Goal: Information Seeking & Learning: Find specific fact

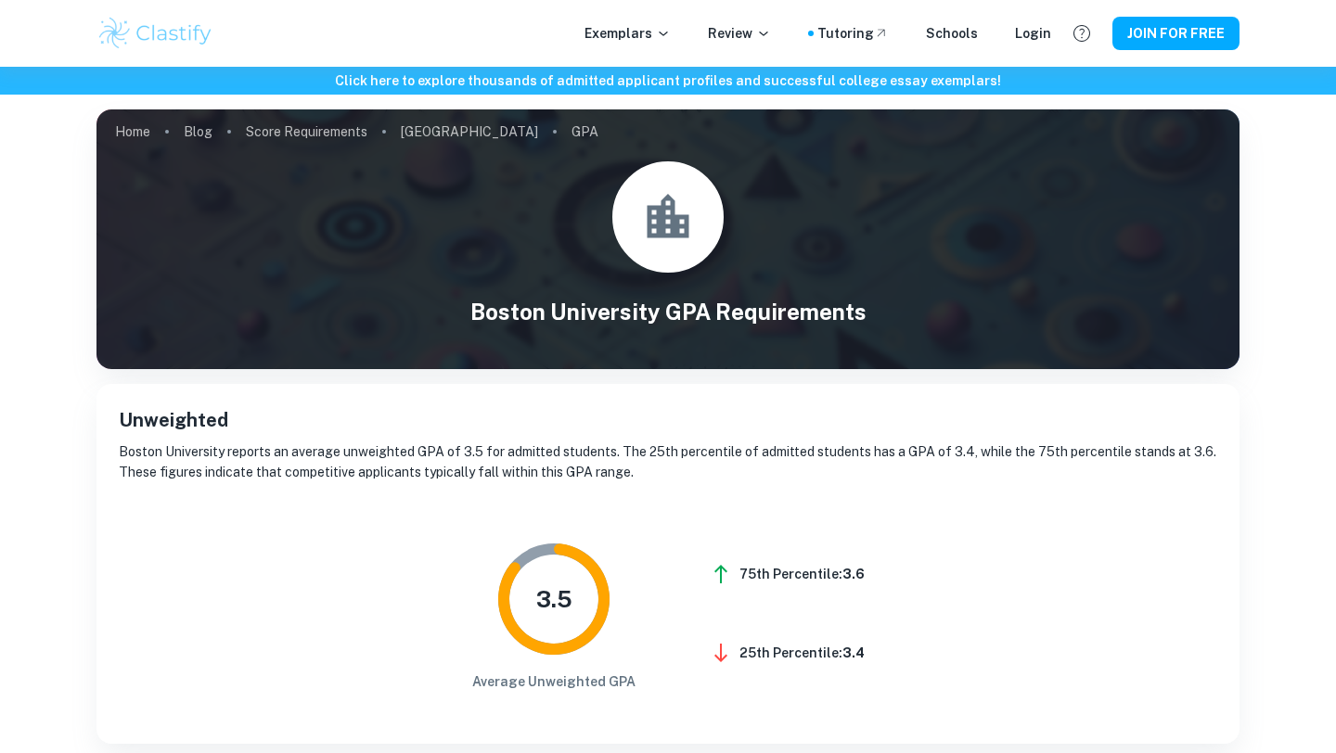
scroll to position [32, 0]
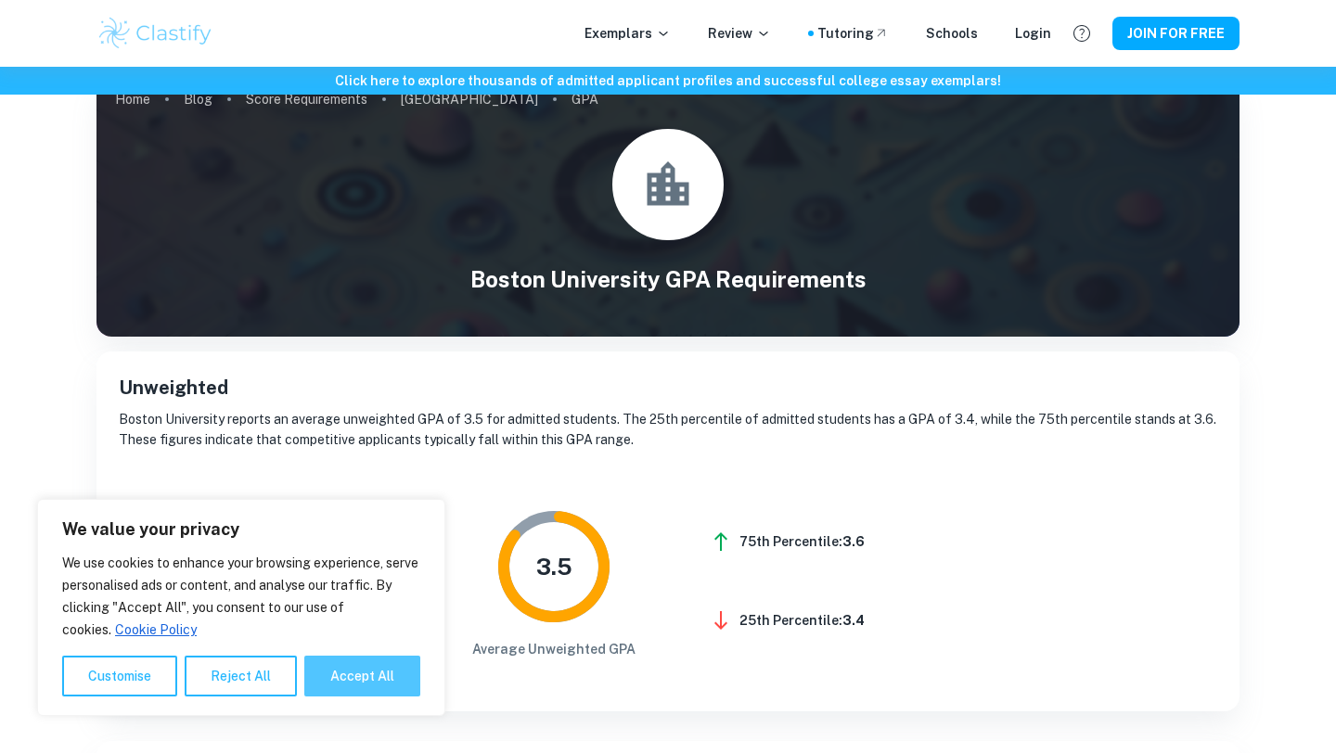
click at [357, 671] on button "Accept All" at bounding box center [362, 676] width 116 height 41
checkbox input "true"
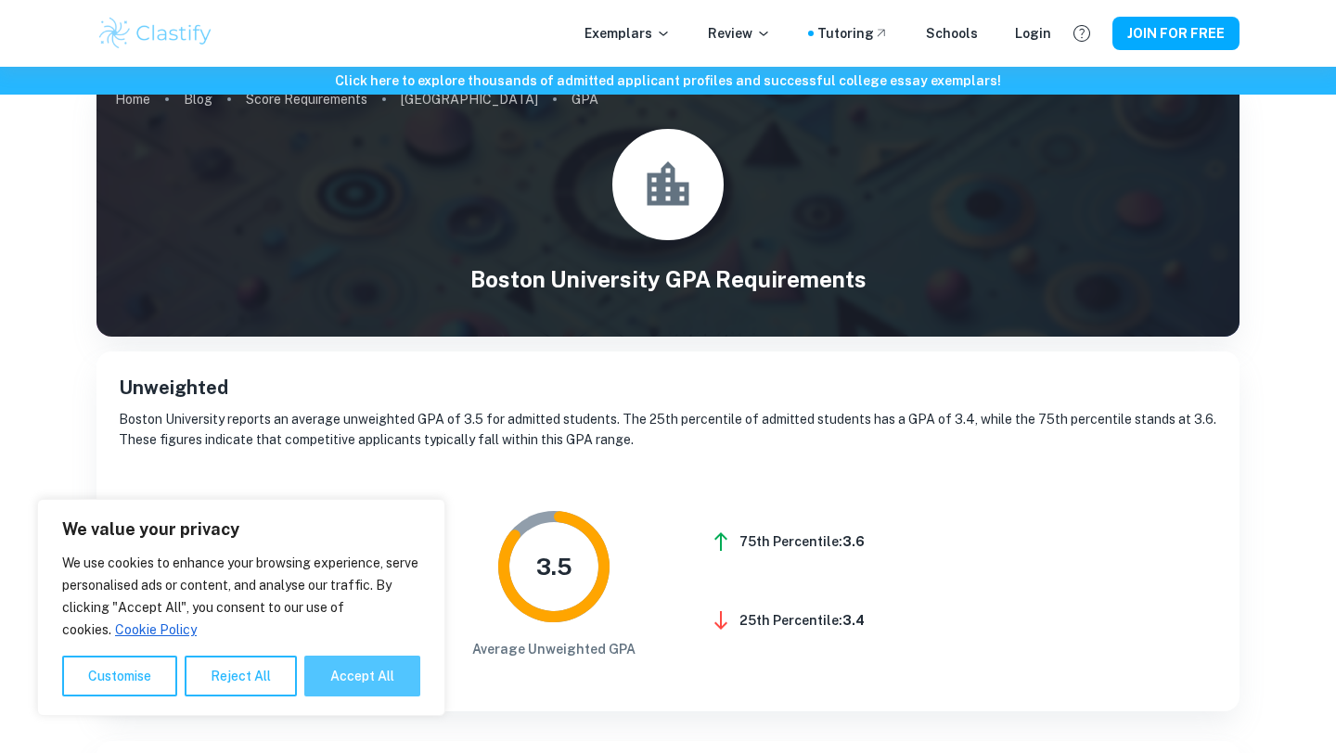
checkbox input "true"
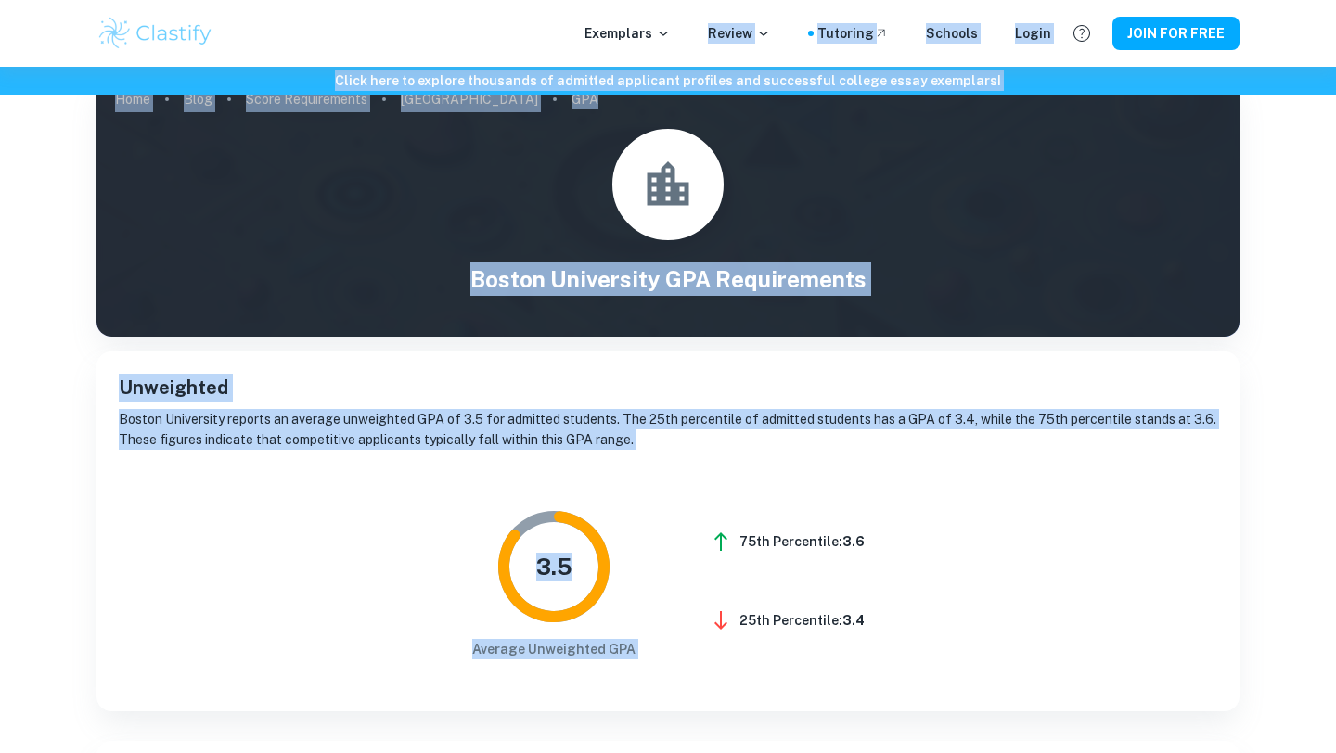
scroll to position [0, 0]
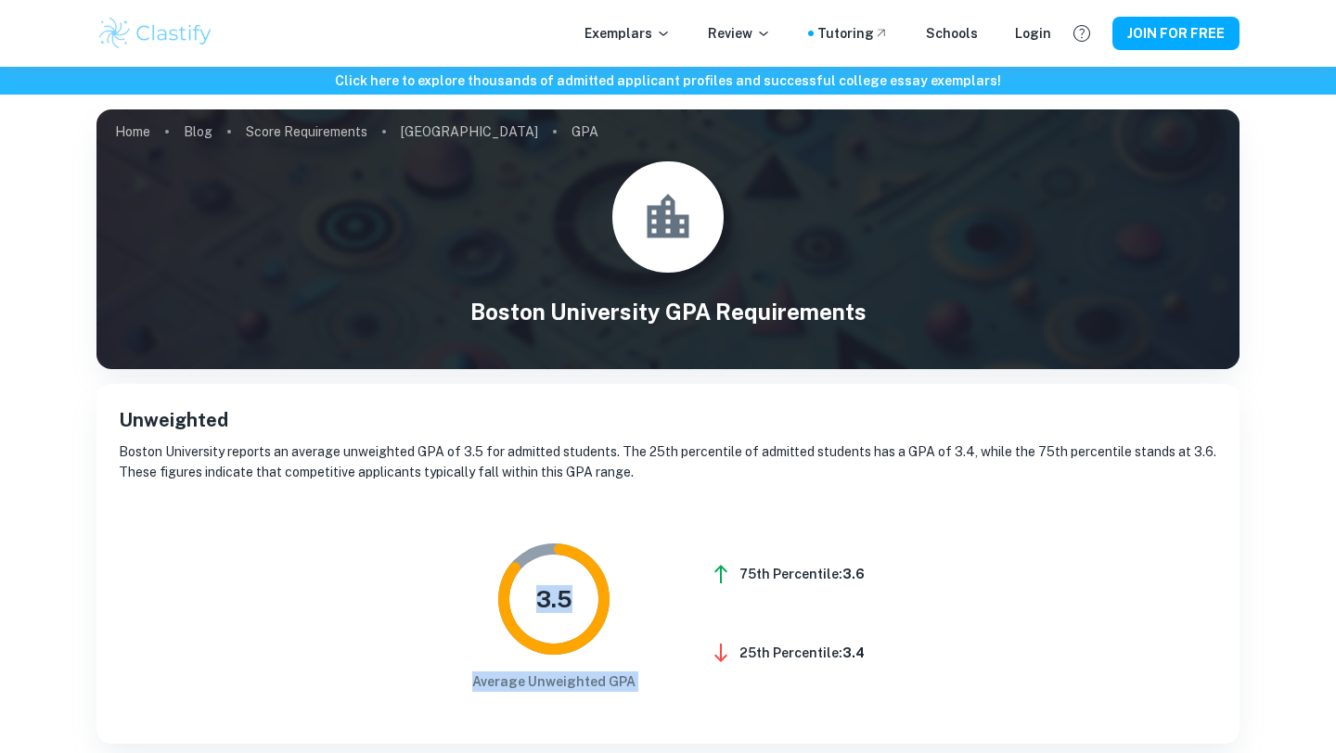
drag, startPoint x: 688, startPoint y: 453, endPoint x: 485, endPoint y: 475, distance: 204.4
click at [483, 479] on div "Unweighted Boston University reports an average unweighted GPA of 3.5 for admit…" at bounding box center [667, 564] width 1143 height 360
click at [343, 135] on link "Score Requirements" at bounding box center [307, 132] width 122 height 26
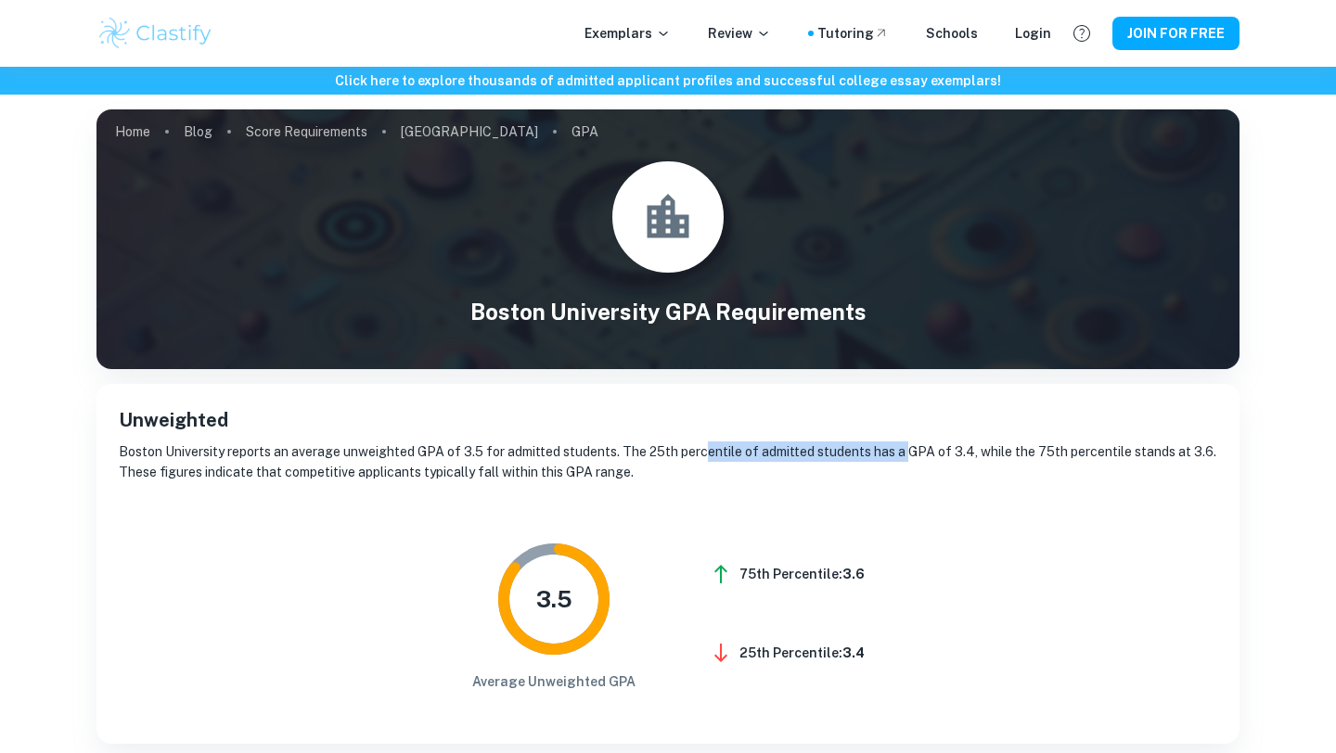
drag, startPoint x: 904, startPoint y: 461, endPoint x: 705, endPoint y: 460, distance: 198.5
click at [706, 460] on p "Boston University reports an average unweighted GPA of 3.5 for admitted student…" at bounding box center [668, 462] width 1098 height 41
